Goal: Task Accomplishment & Management: Use online tool/utility

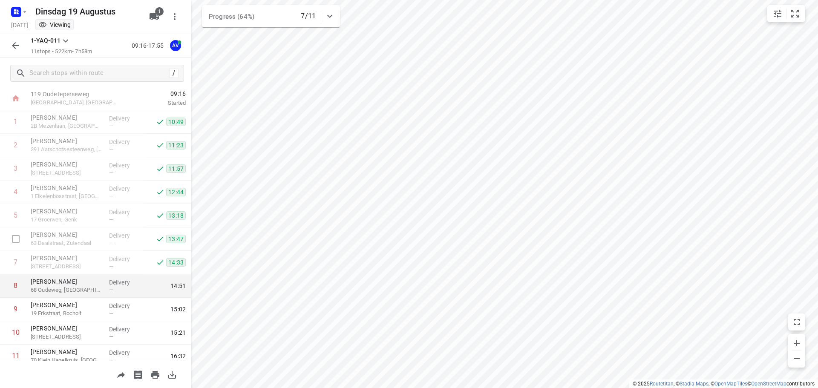
scroll to position [52, 0]
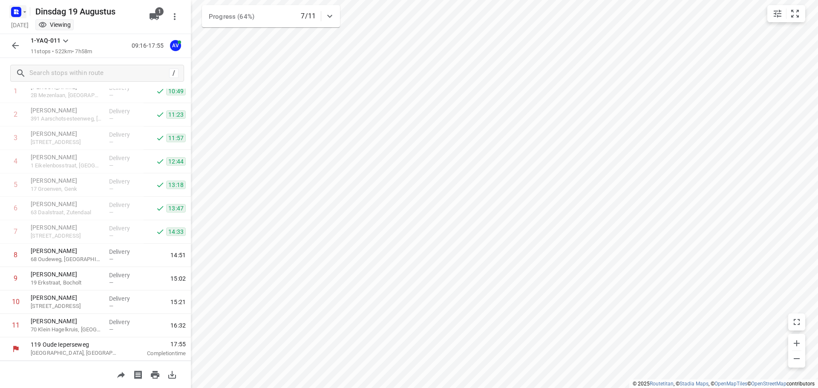
click at [17, 12] on icon "button" at bounding box center [18, 13] width 2 height 2
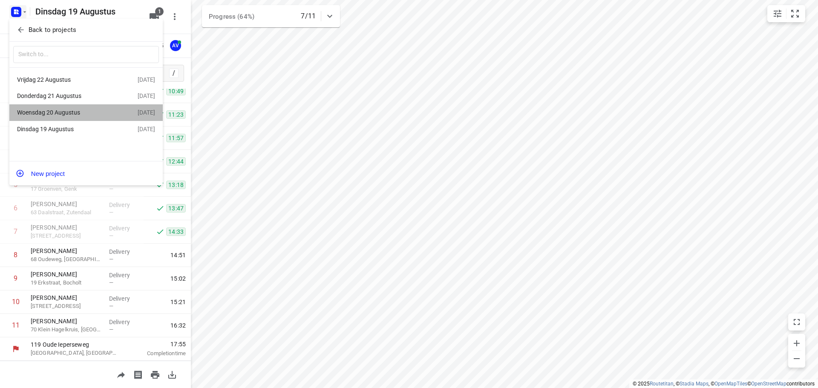
click at [67, 115] on div "Woensdag 20 Augustus" at bounding box center [66, 112] width 98 height 7
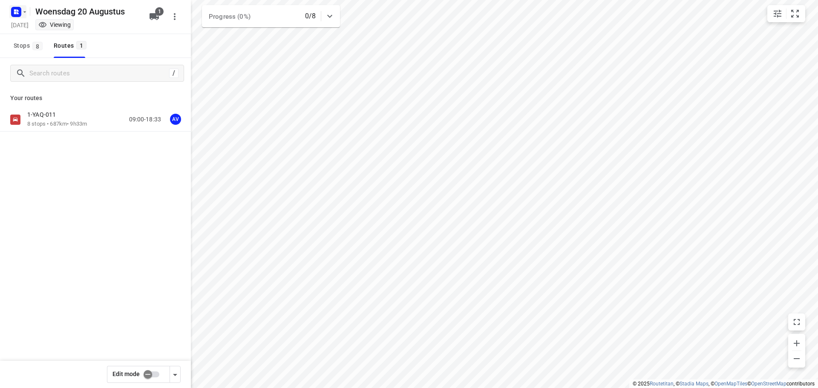
click at [21, 10] on rect "button" at bounding box center [16, 12] width 10 height 10
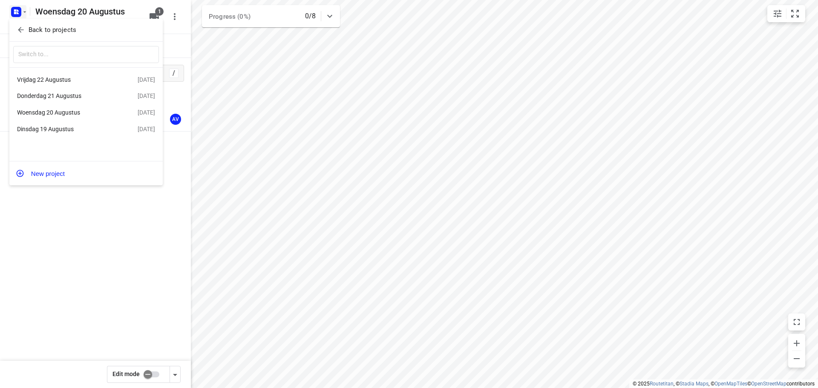
click at [72, 96] on div "Donderdag 21 Augustus" at bounding box center [66, 95] width 98 height 7
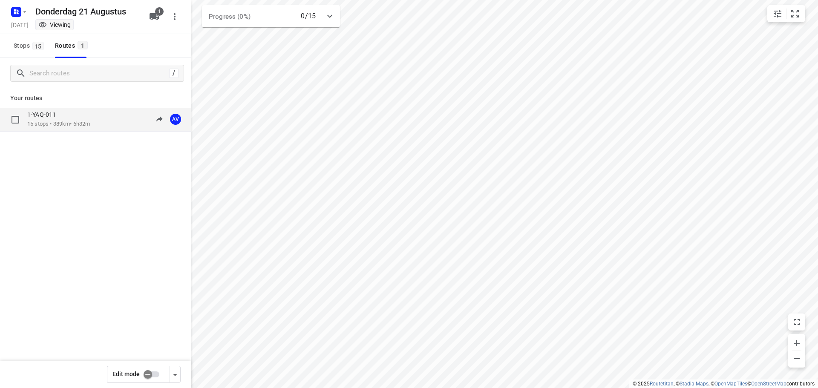
click at [81, 124] on p "15 stops • 389km • 6h32m" at bounding box center [58, 124] width 63 height 8
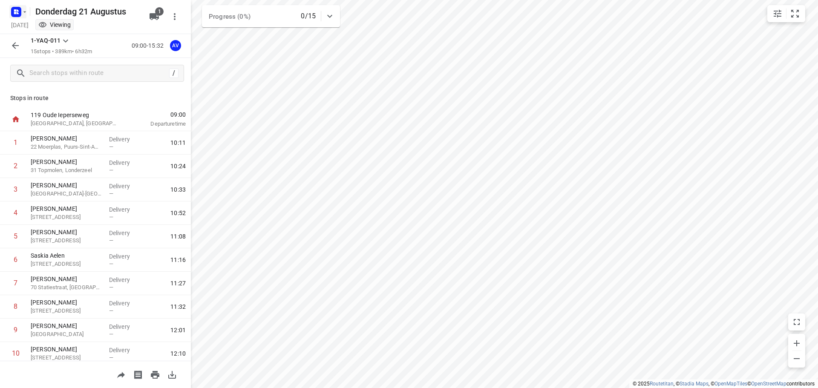
click at [19, 13] on rect "button" at bounding box center [16, 12] width 10 height 10
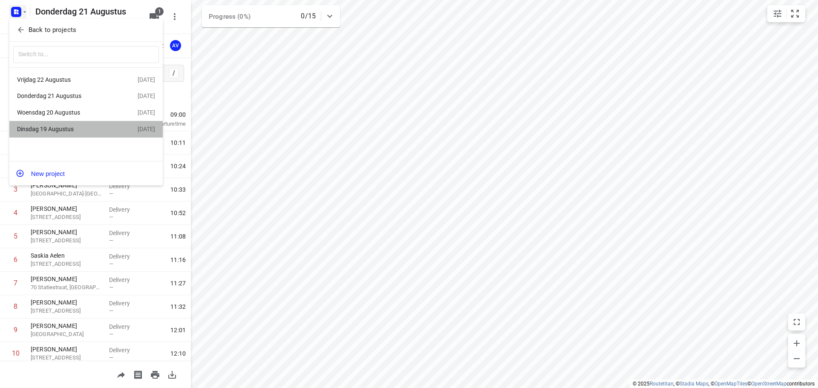
click at [64, 126] on div "Dinsdag 19 Augustus" at bounding box center [77, 129] width 121 height 10
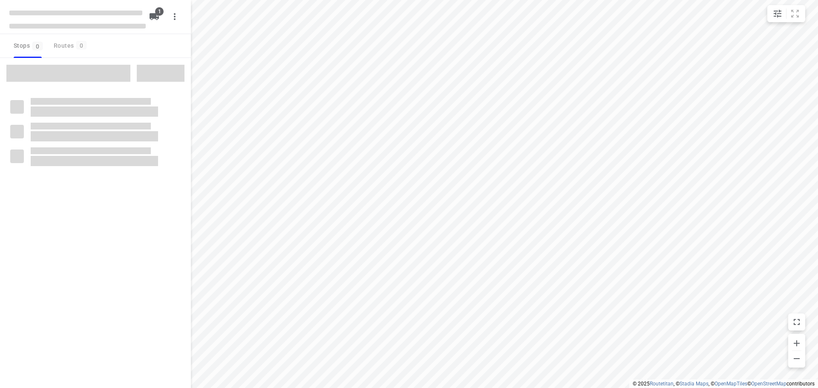
type input "distance"
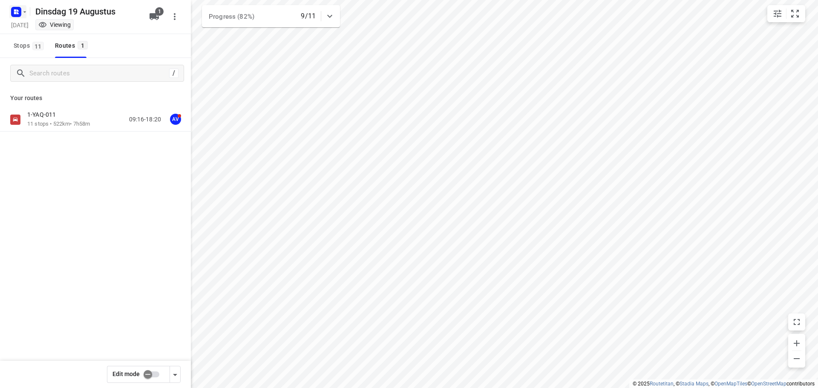
click at [19, 11] on rect "button" at bounding box center [16, 12] width 10 height 10
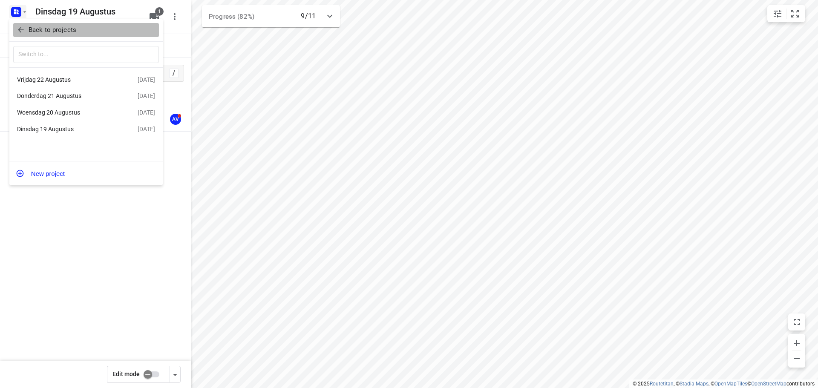
click at [72, 27] on p "Back to projects" at bounding box center [53, 30] width 48 height 10
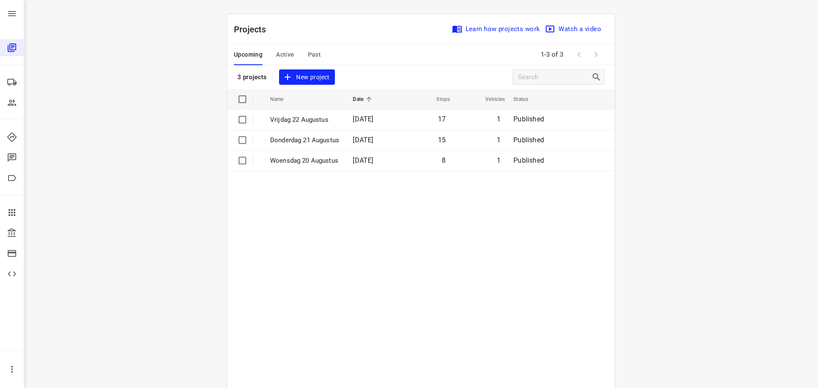
click at [310, 57] on span "Past" at bounding box center [314, 54] width 13 height 11
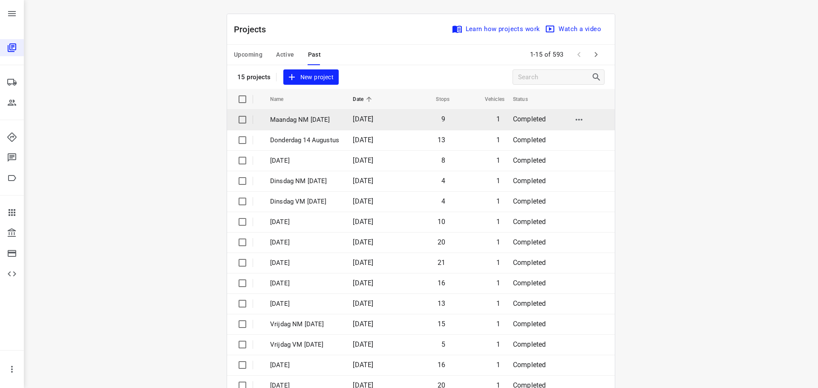
click at [340, 118] on p "Maandag NM [DATE]" at bounding box center [305, 120] width 70 height 10
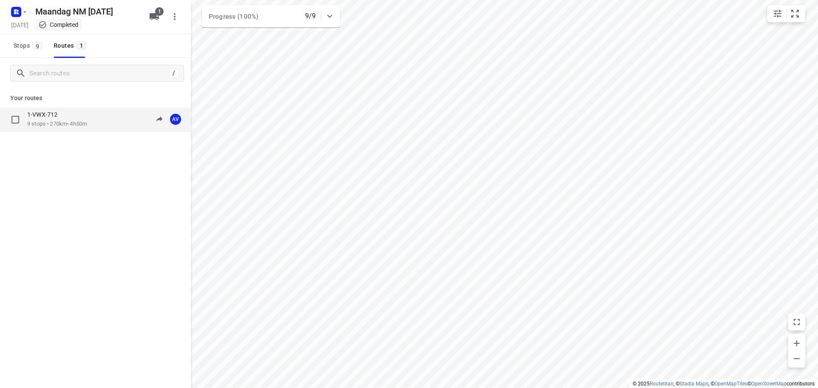
click at [82, 117] on div "1-VWX-712" at bounding box center [57, 115] width 60 height 9
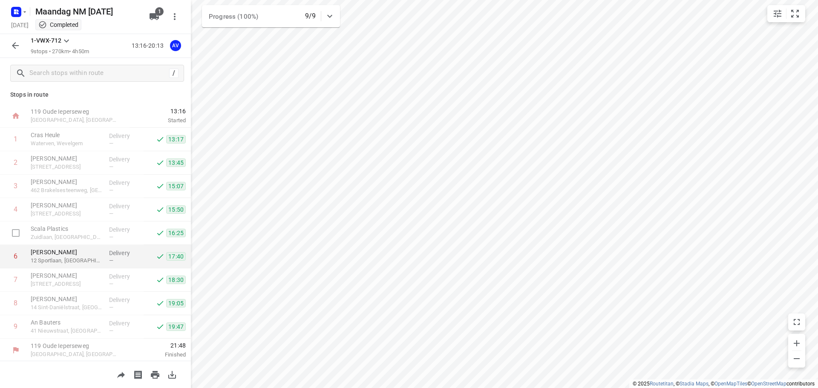
scroll to position [5, 0]
click at [22, 10] on icon "button" at bounding box center [24, 12] width 7 height 7
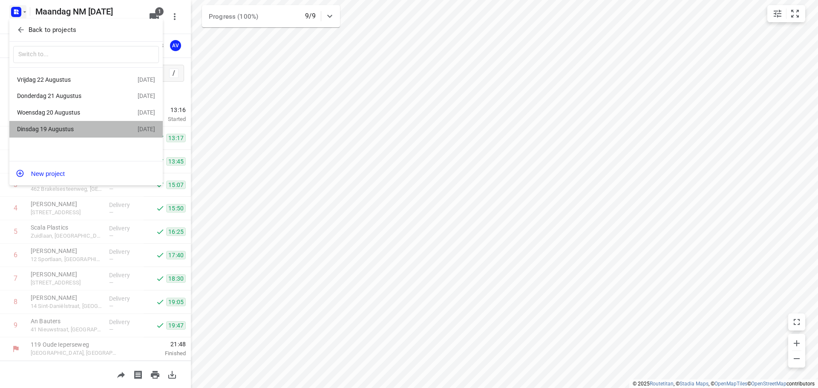
click at [77, 129] on div "Dinsdag 19 Augustus" at bounding box center [66, 129] width 98 height 7
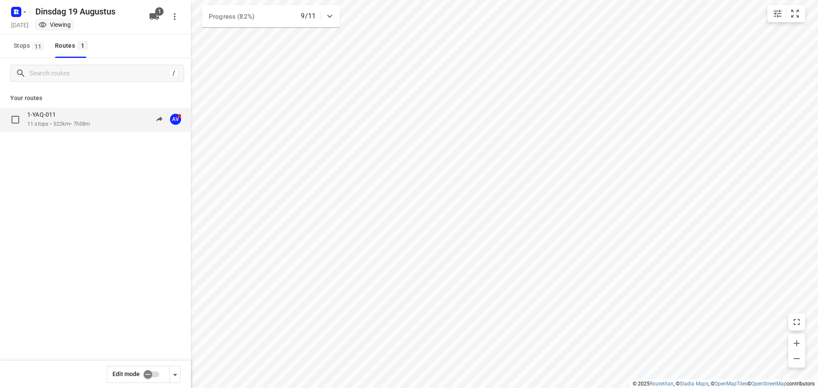
click at [95, 127] on div "1-YAQ-011 11 stops • 522km • 7h58m 09:16-18:20 AV" at bounding box center [109, 119] width 164 height 17
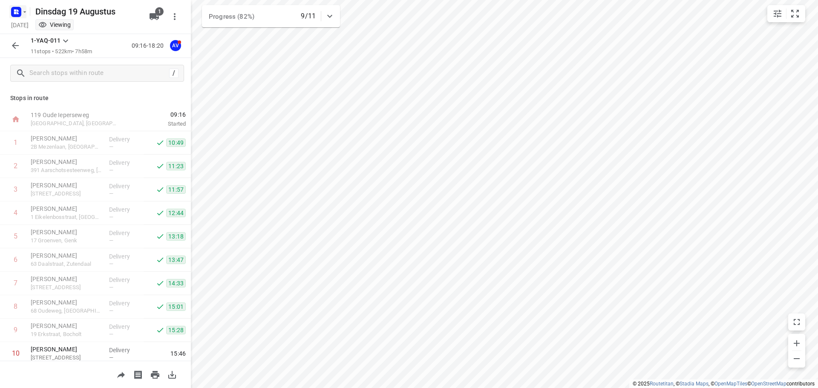
click at [20, 7] on icon "button" at bounding box center [16, 12] width 14 height 14
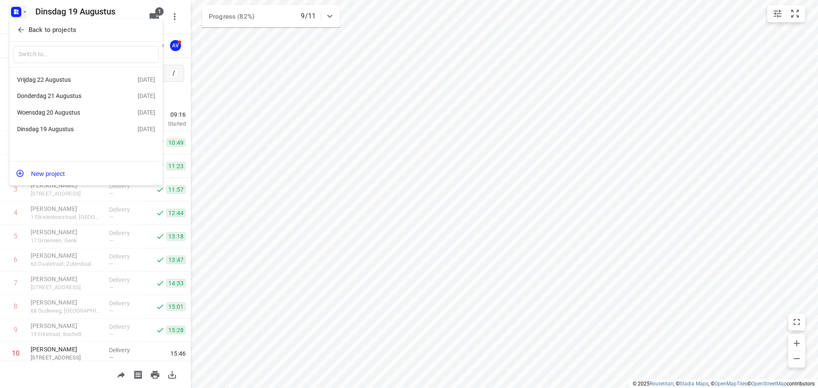
click at [72, 97] on div "Donderdag 21 Augustus" at bounding box center [66, 95] width 98 height 7
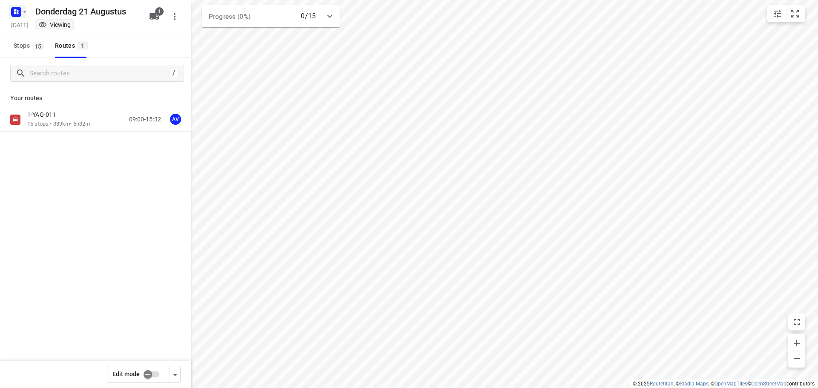
click at [17, 12] on icon "button" at bounding box center [18, 13] width 2 height 2
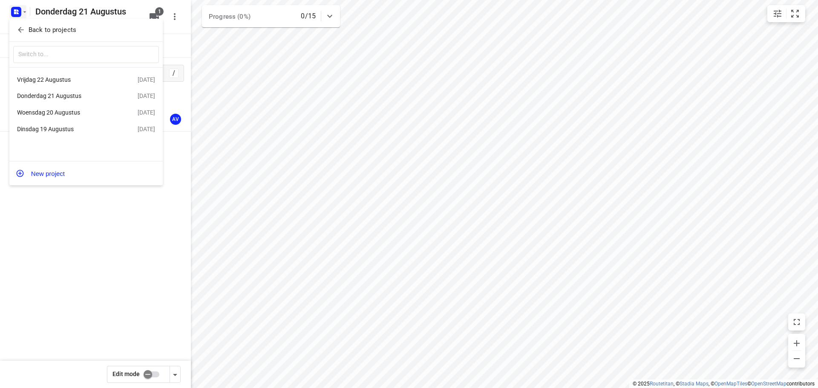
click at [75, 82] on div "Vrijdag 22 Augustus" at bounding box center [66, 79] width 98 height 7
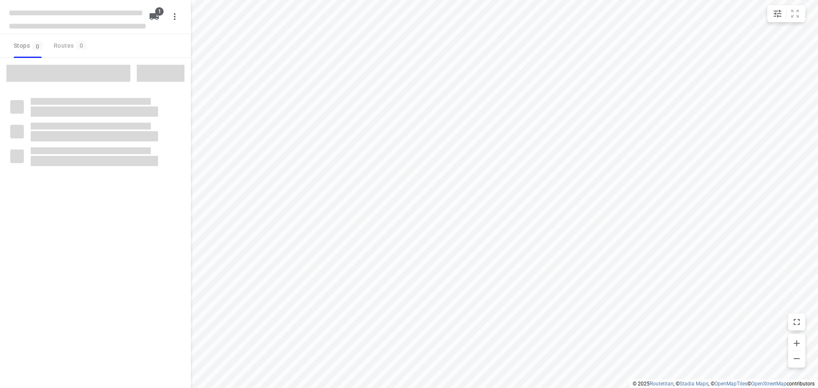
type input "distance"
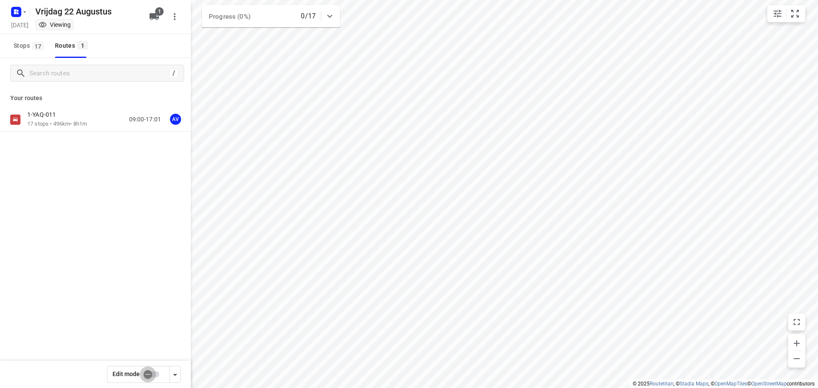
click at [154, 374] on input "checkbox" at bounding box center [148, 374] width 49 height 16
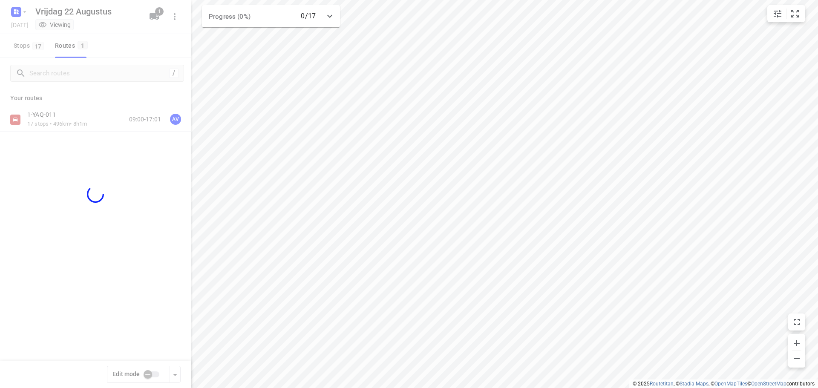
checkbox input "true"
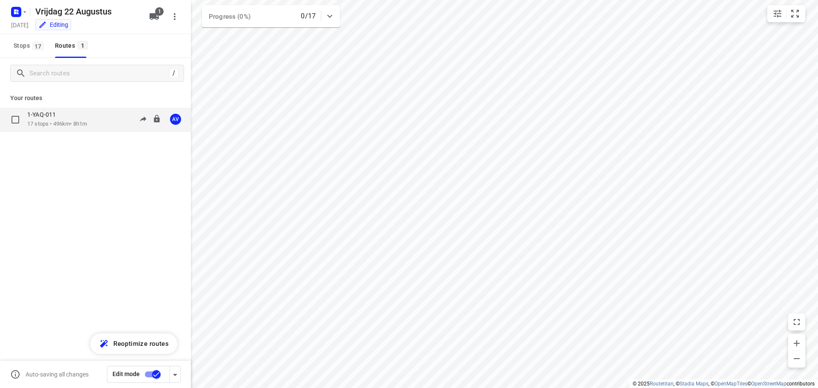
click at [96, 120] on div "1-YAQ-011 17 stops • 496km • 8h1m 09:00-17:01 AV" at bounding box center [109, 119] width 164 height 17
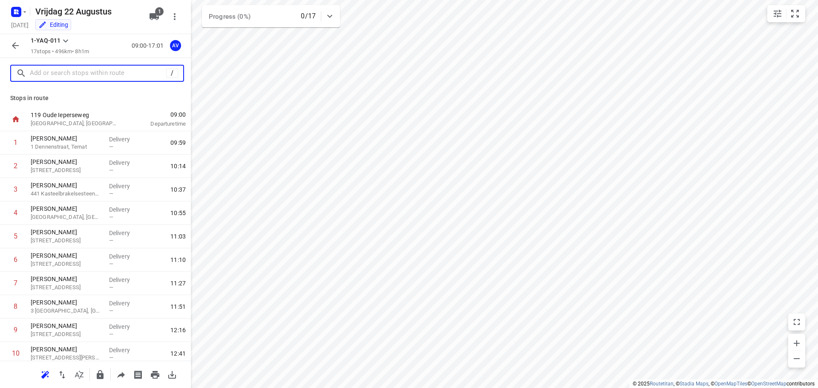
click at [91, 74] on input "text" at bounding box center [98, 73] width 136 height 13
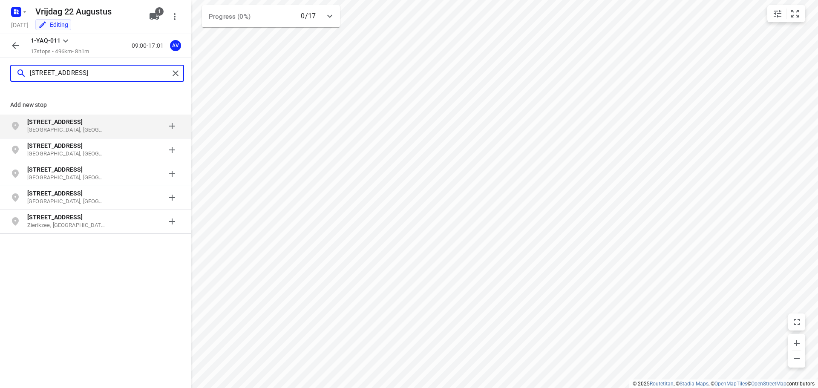
type input "[STREET_ADDRESS]"
click at [82, 128] on p "[GEOGRAPHIC_DATA], [GEOGRAPHIC_DATA]" at bounding box center [66, 130] width 78 height 8
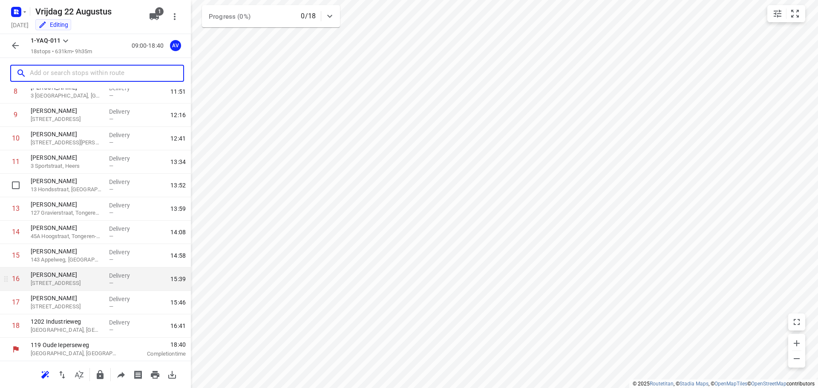
scroll to position [216, 0]
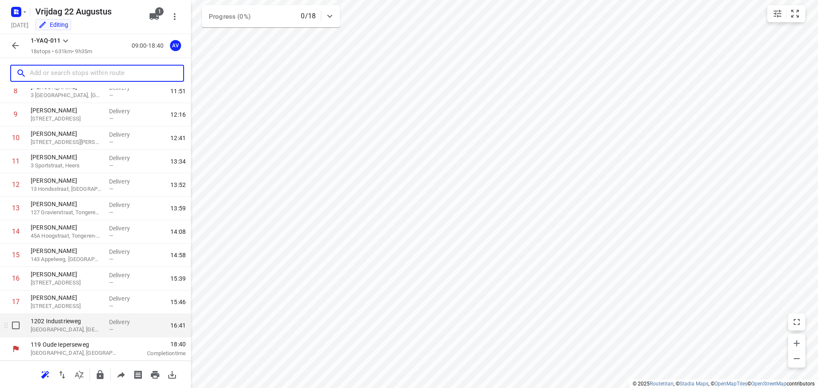
click at [86, 328] on p "[GEOGRAPHIC_DATA], [GEOGRAPHIC_DATA]" at bounding box center [67, 329] width 72 height 9
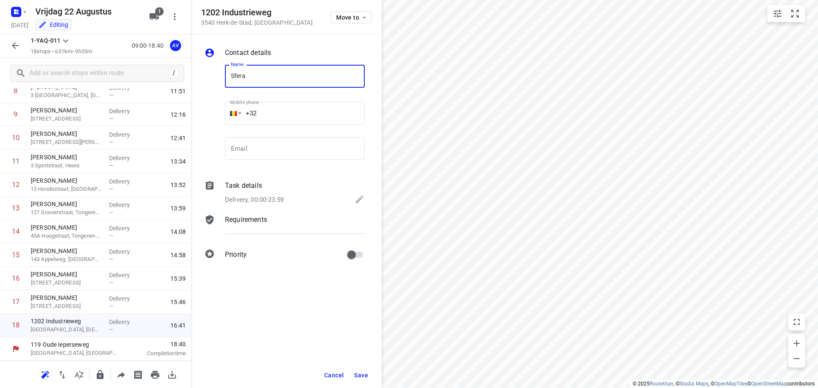
type input "Sfera"
click at [280, 202] on p "Delivery, 00:00-23:59" at bounding box center [254, 200] width 59 height 10
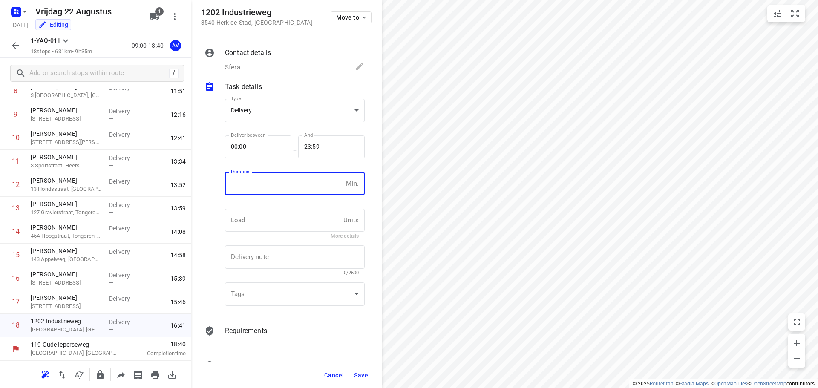
click at [282, 187] on input "number" at bounding box center [284, 183] width 118 height 23
type input "1"
click at [360, 377] on span "Save" at bounding box center [361, 375] width 14 height 7
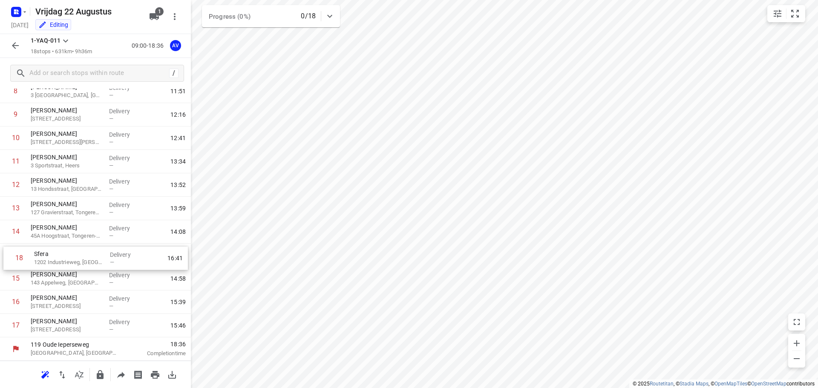
drag, startPoint x: 4, startPoint y: 330, endPoint x: 8, endPoint y: 259, distance: 70.4
click at [8, 259] on div "1 [PERSON_NAME] 1 Dennenstraat, [PERSON_NAME] — 09:59 2 [PERSON_NAME] 198 Eding…" at bounding box center [95, 127] width 191 height 422
